Goal: Information Seeking & Learning: Learn about a topic

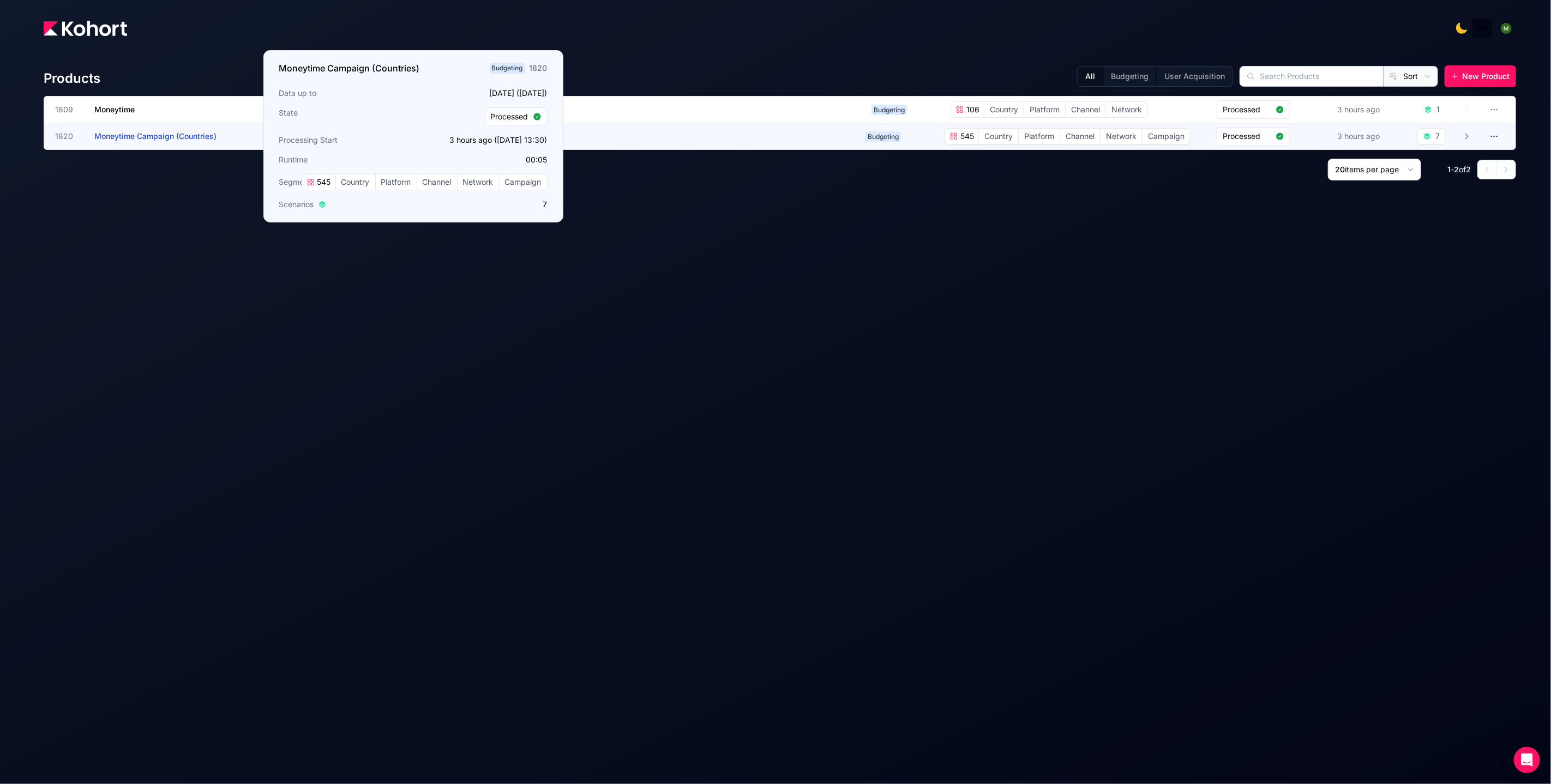
click at [146, 139] on span "Moneytime Campaign (Countries)" at bounding box center [156, 135] width 122 height 10
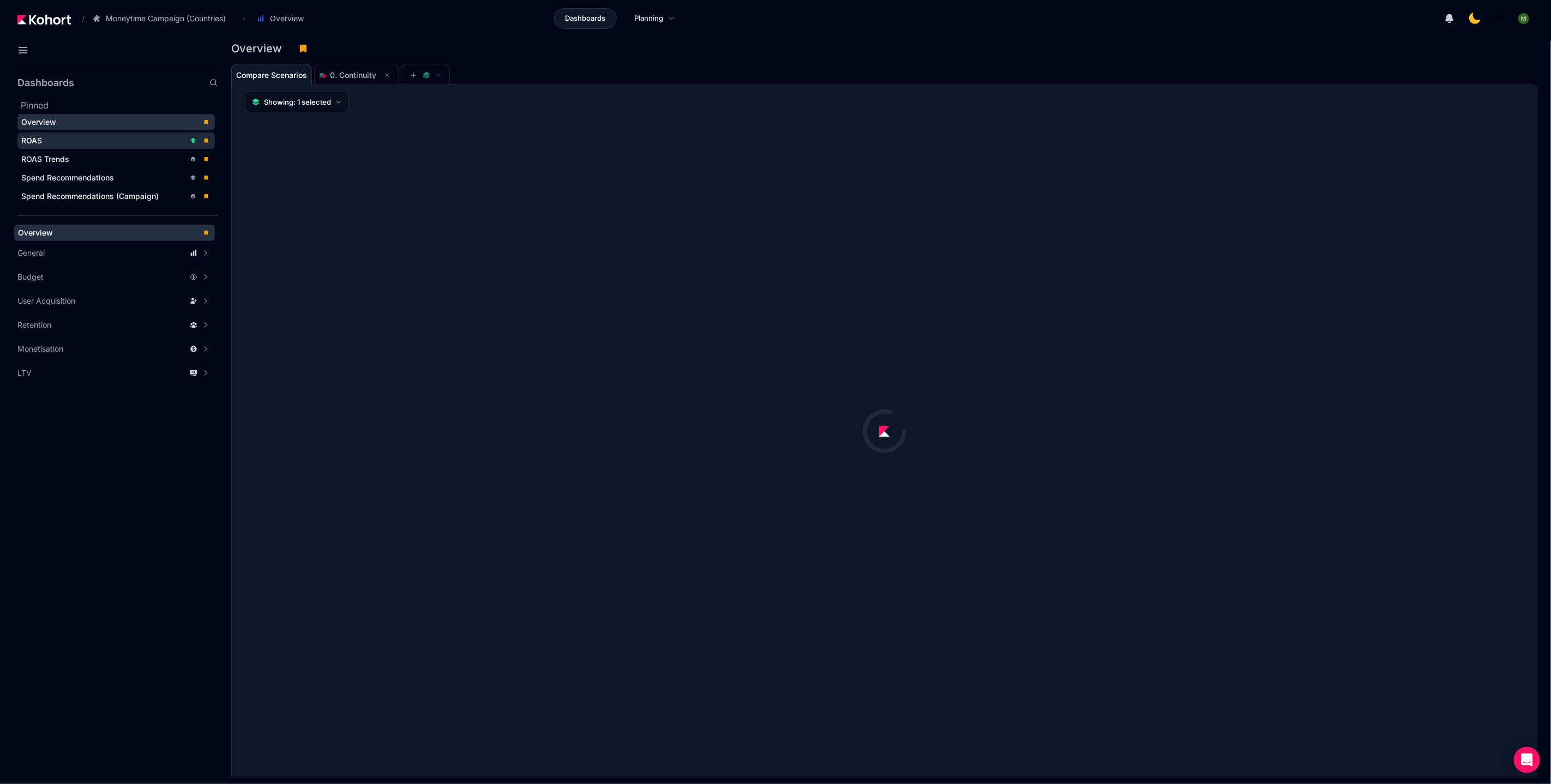
click at [52, 142] on div "ROAS" at bounding box center [102, 141] width 163 height 10
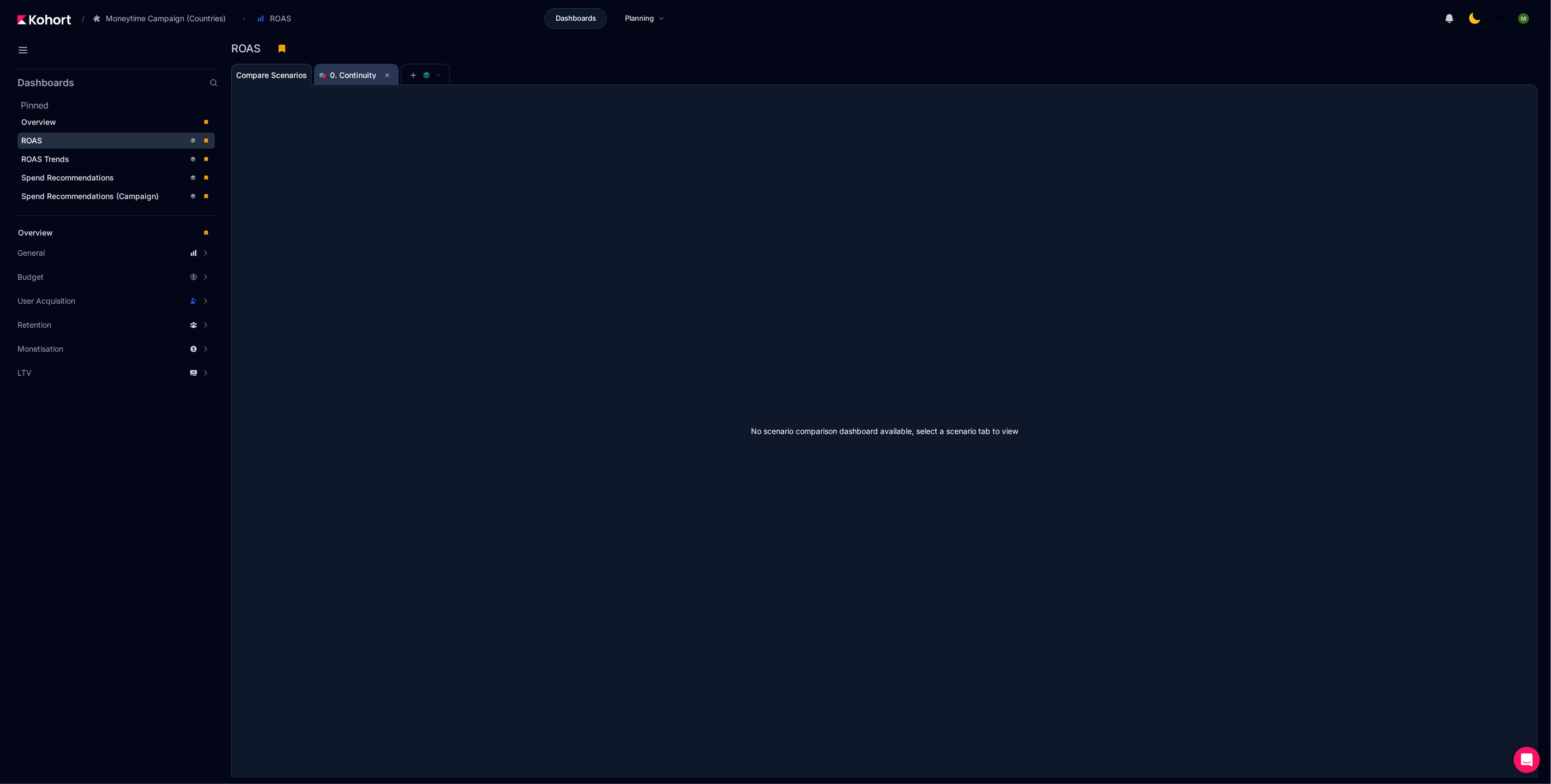
click at [359, 66] on span "0. Continuity" at bounding box center [356, 75] width 74 height 22
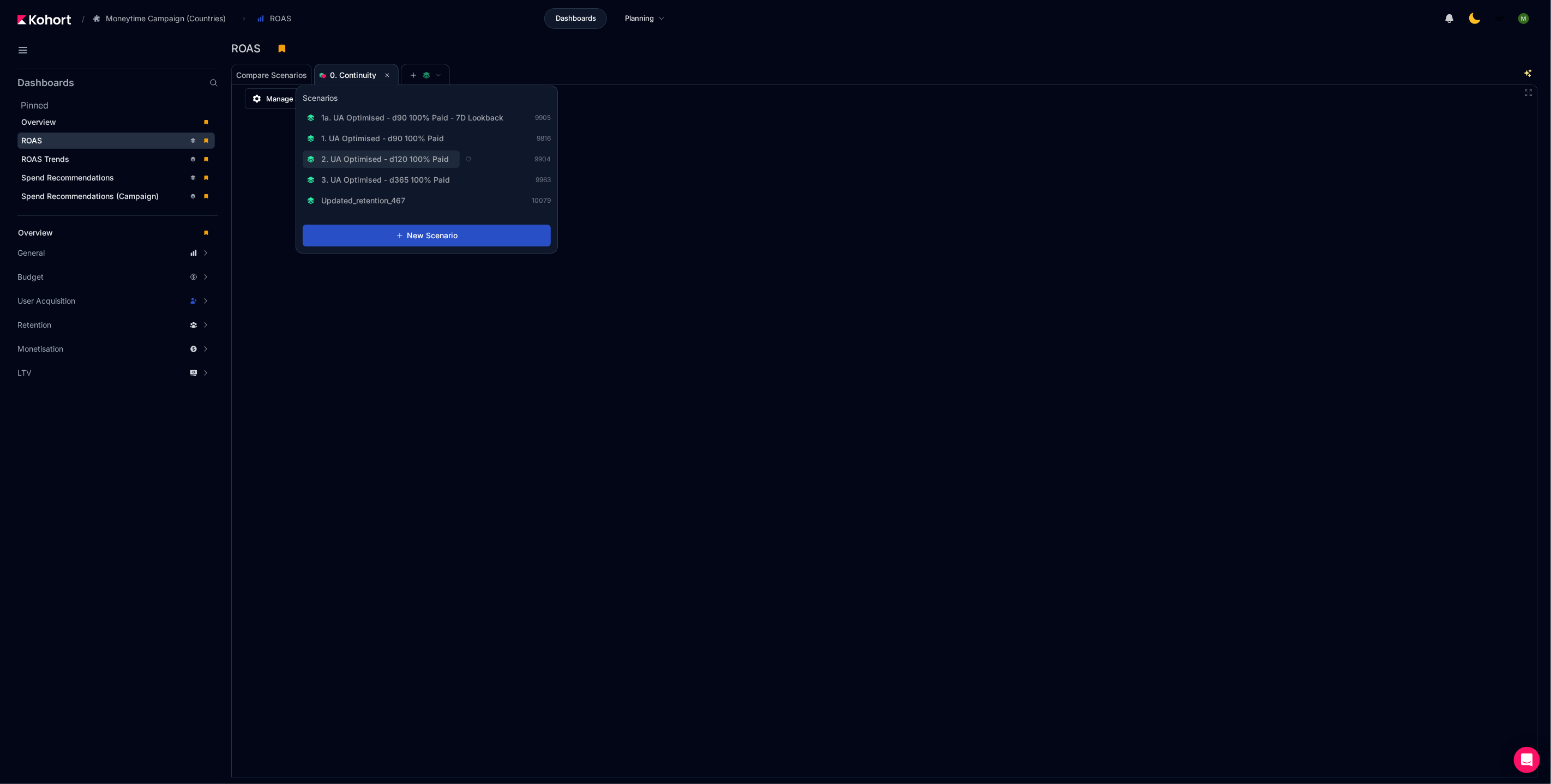
scroll to position [1, 0]
